Goal: Navigation & Orientation: Find specific page/section

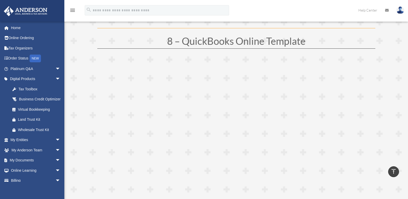
scroll to position [1377, 0]
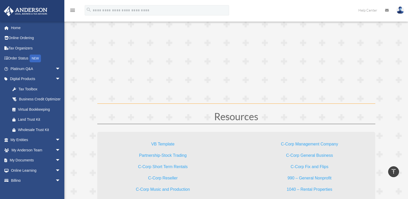
scroll to position [1520, 0]
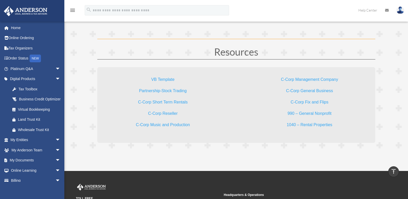
click at [163, 102] on link "C-Corp Short Term Rentals" at bounding box center [163, 103] width 50 height 7
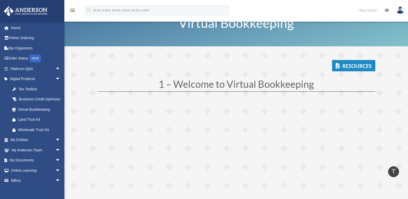
scroll to position [0, 0]
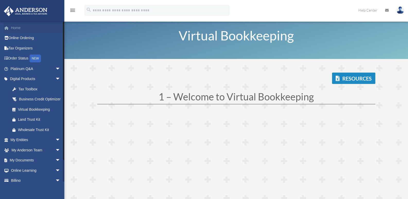
click at [14, 27] on link "Home" at bounding box center [36, 28] width 65 height 10
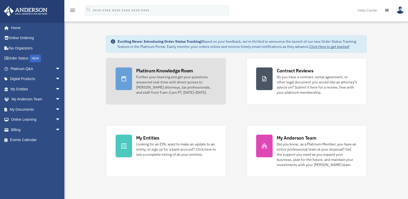
click at [165, 71] on div "Platinum Knowledge Room" at bounding box center [164, 70] width 57 height 6
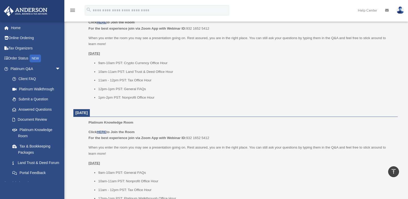
scroll to position [261, 0]
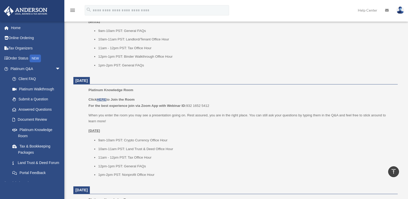
click at [292, 70] on div "Platinum Knowledge Room Click HERE to Join the Room For the best experience joi…" at bounding box center [242, 23] width 306 height 97
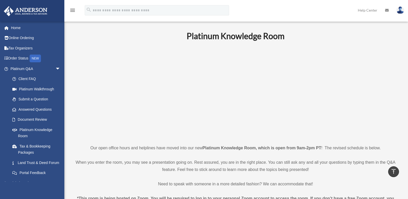
scroll to position [0, 0]
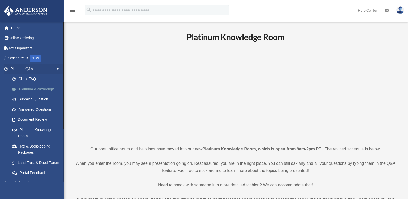
click at [28, 89] on link "Platinum Walkthrough" at bounding box center [37, 89] width 61 height 10
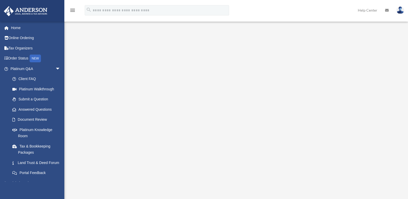
click at [400, 10] on img at bounding box center [400, 9] width 8 height 7
click at [309, 23] on link "My Profile" at bounding box center [316, 24] width 51 height 11
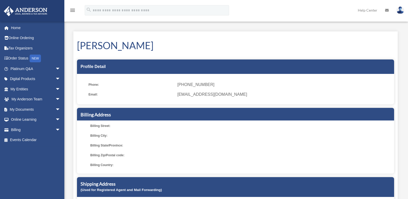
click at [386, 11] on icon at bounding box center [387, 10] width 4 height 4
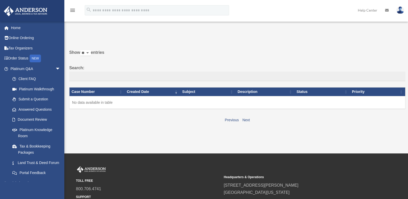
click at [401, 10] on img at bounding box center [400, 9] width 8 height 7
